Goal: Find specific page/section: Find specific page/section

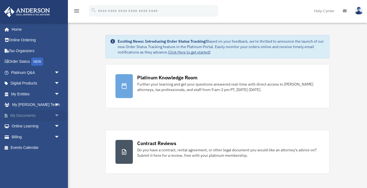
click at [58, 114] on span "arrow_drop_down" at bounding box center [59, 115] width 11 height 11
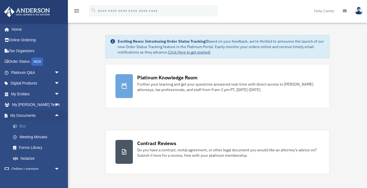
click at [24, 127] on link "Box" at bounding box center [38, 126] width 60 height 11
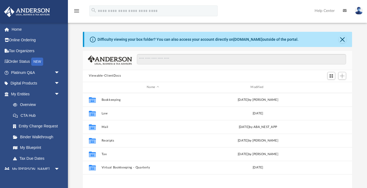
scroll to position [124, 269]
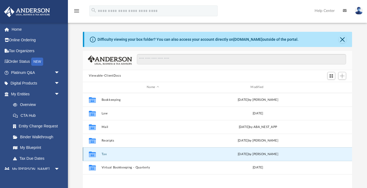
click at [105, 154] on button "Tax" at bounding box center [153, 154] width 103 height 4
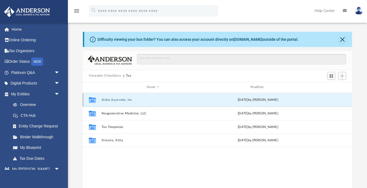
click at [119, 100] on button "Aloha Ayurveda, Inc" at bounding box center [153, 100] width 103 height 4
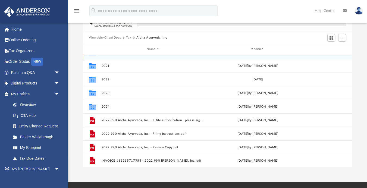
scroll to position [38, 0]
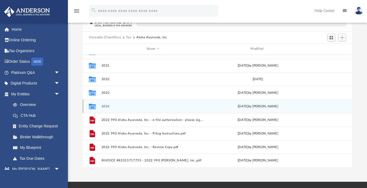
click at [106, 104] on button "2024" at bounding box center [153, 106] width 103 height 4
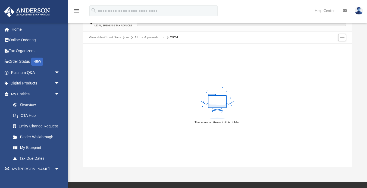
click at [158, 38] on button "Aloha Ayurveda, Inc" at bounding box center [150, 37] width 30 height 5
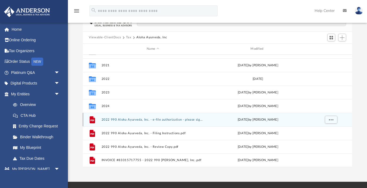
scroll to position [0, 0]
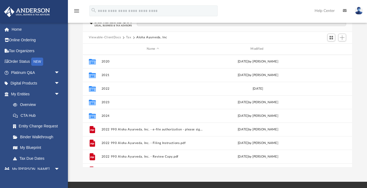
click at [115, 38] on button "Viewable-ClientDocs" at bounding box center [105, 37] width 32 height 5
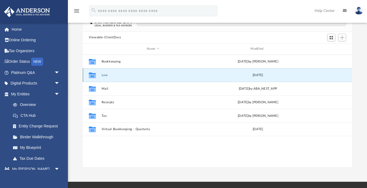
click at [106, 75] on button "Law" at bounding box center [153, 75] width 103 height 4
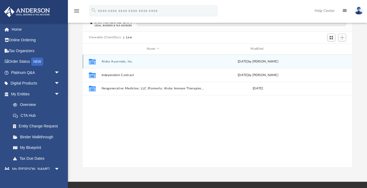
click at [116, 61] on button "Aloha Ayurveda, Inc." at bounding box center [153, 62] width 103 height 4
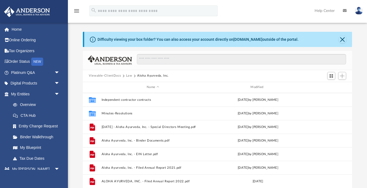
click at [118, 75] on button "Viewable-ClientDocs" at bounding box center [105, 75] width 32 height 5
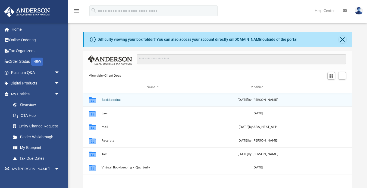
click at [112, 99] on button "Bookkeeping" at bounding box center [153, 100] width 103 height 4
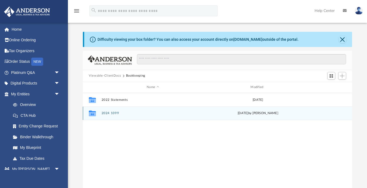
click at [114, 113] on button "2024 1099" at bounding box center [153, 113] width 103 height 4
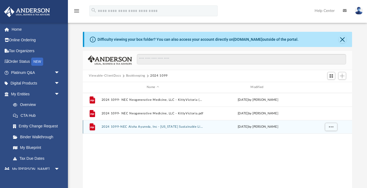
click at [131, 126] on button "2024 1099-NEC Aloha Ayureda, Inc - Hawaii Sustainable Living Consultants.pdf" at bounding box center [153, 127] width 103 height 4
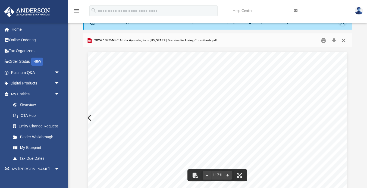
click at [343, 40] on button "Close" at bounding box center [344, 40] width 10 height 8
